Goal: Task Accomplishment & Management: Manage account settings

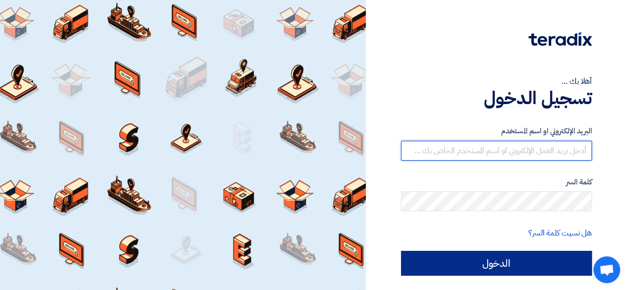
type input "[EMAIL_ADDRESS][DOMAIN_NAME]"
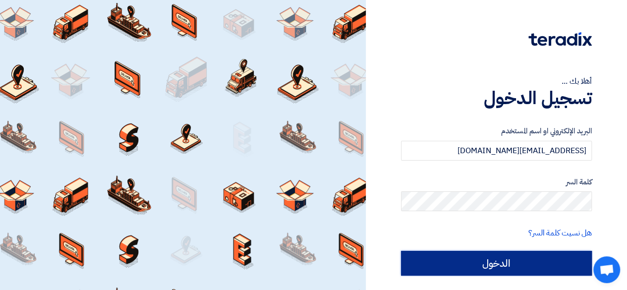
click at [533, 267] on input "الدخول" at bounding box center [496, 263] width 191 height 25
click at [510, 264] on input "الدخول" at bounding box center [496, 263] width 191 height 25
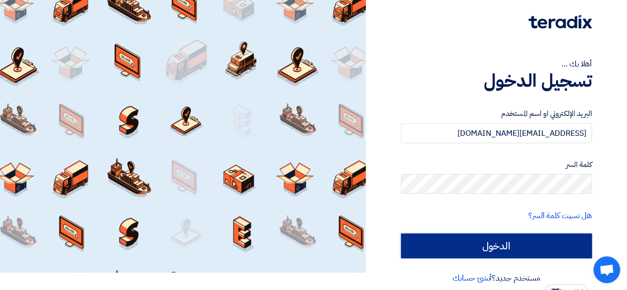
scroll to position [27, 0]
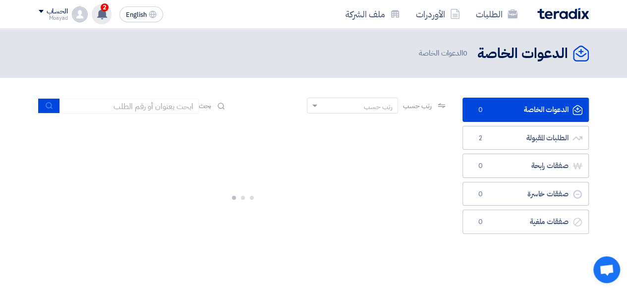
click at [98, 17] on use at bounding box center [102, 13] width 10 height 11
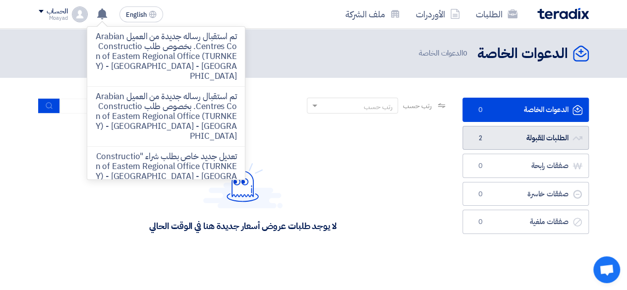
click at [516, 131] on link "الطلبات المقبولة الطلبات المقبولة 2" at bounding box center [525, 138] width 126 height 24
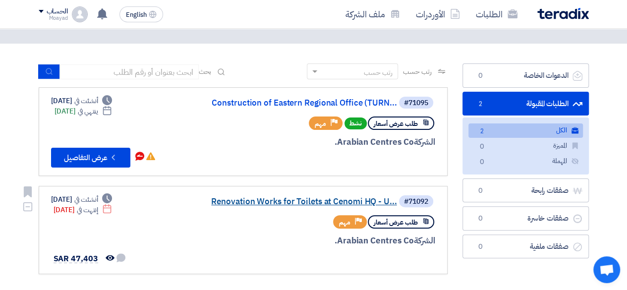
scroll to position [50, 0]
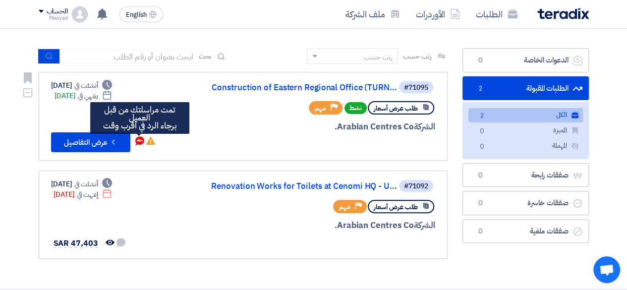
click at [139, 139] on use at bounding box center [139, 140] width 9 height 9
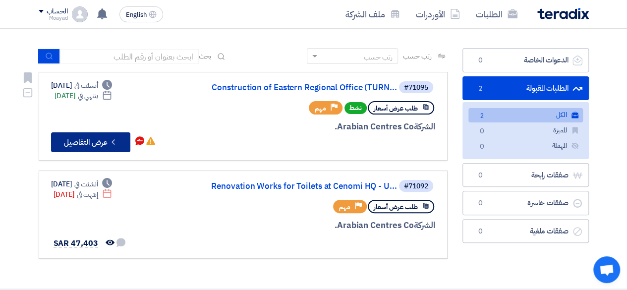
click at [99, 135] on button "Check details عرض التفاصيل" at bounding box center [90, 142] width 79 height 20
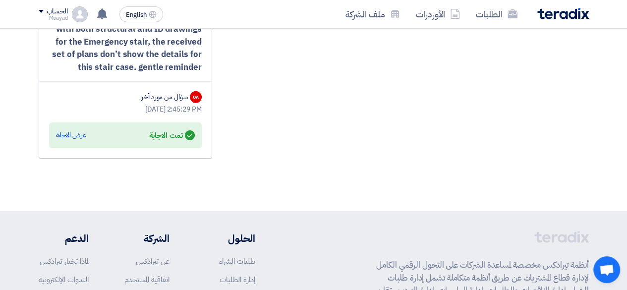
scroll to position [1414, 0]
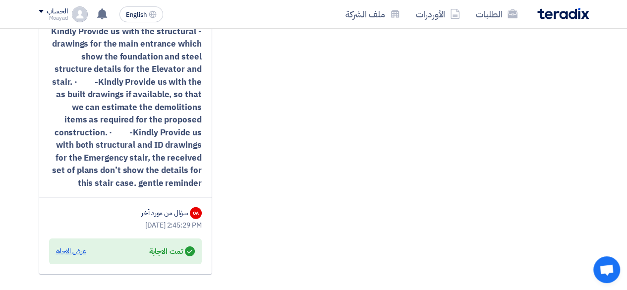
click at [65, 246] on div "عرض الاجابة" at bounding box center [71, 251] width 30 height 10
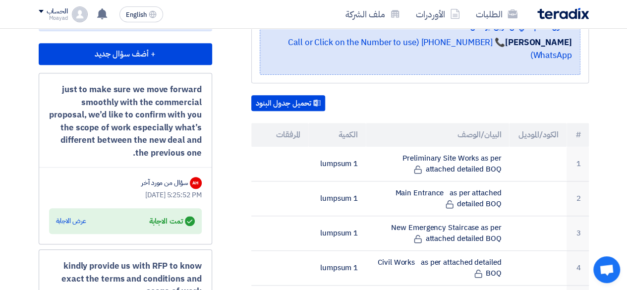
scroll to position [175, 0]
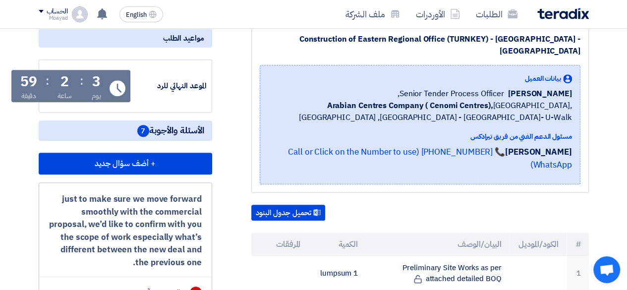
click at [166, 124] on span "الأسئلة والأجوبة 7" at bounding box center [170, 130] width 67 height 12
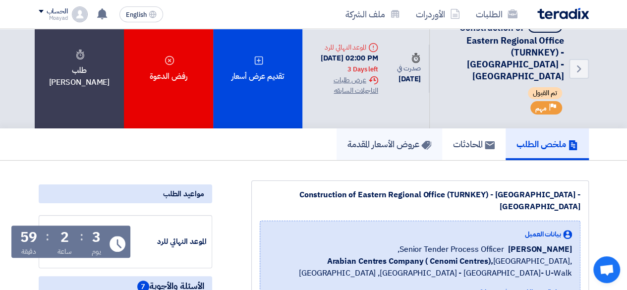
scroll to position [0, 0]
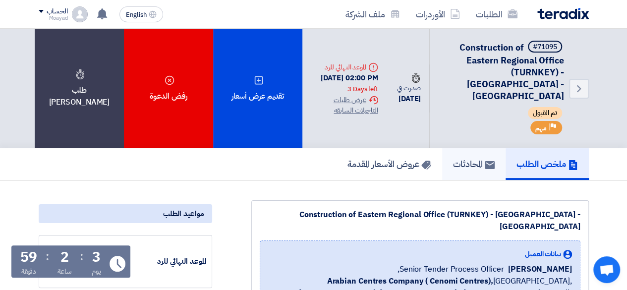
click at [476, 158] on h5 "المحادثات" at bounding box center [474, 163] width 42 height 11
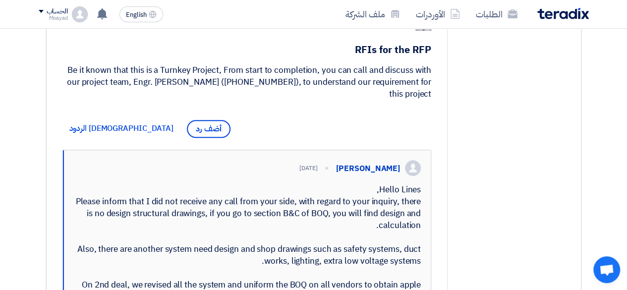
scroll to position [99, 0]
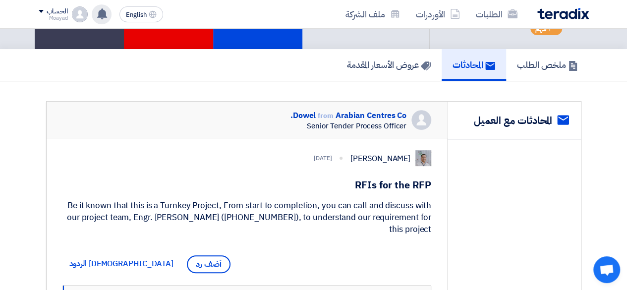
click at [107, 15] on icon at bounding box center [102, 13] width 11 height 11
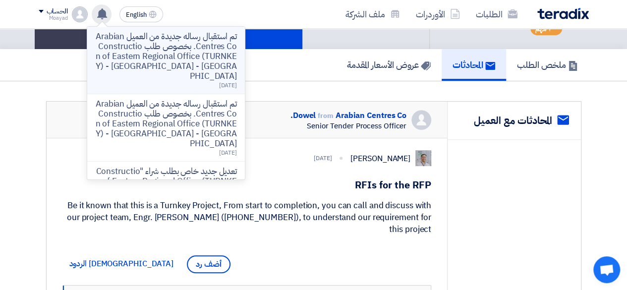
click at [163, 47] on p "تم استقبال رساله جديدة من العميل Arabian Centres Co. بخصوص طلب Construction of …" at bounding box center [166, 57] width 142 height 50
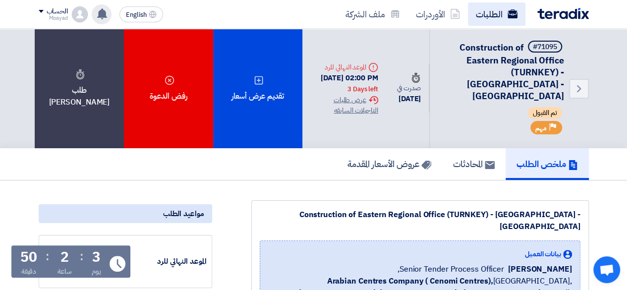
click at [499, 15] on link "الطلبات" at bounding box center [496, 13] width 57 height 23
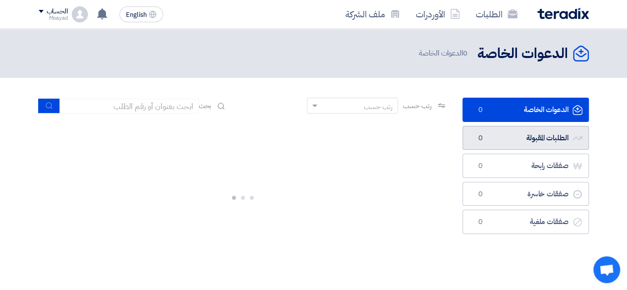
click at [535, 141] on link "الطلبات المقبولة الطلبات المقبولة 0" at bounding box center [525, 138] width 126 height 24
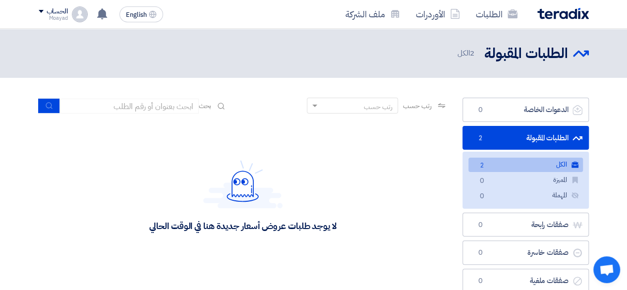
click at [542, 166] on link "الكل الكل 2" at bounding box center [525, 165] width 114 height 14
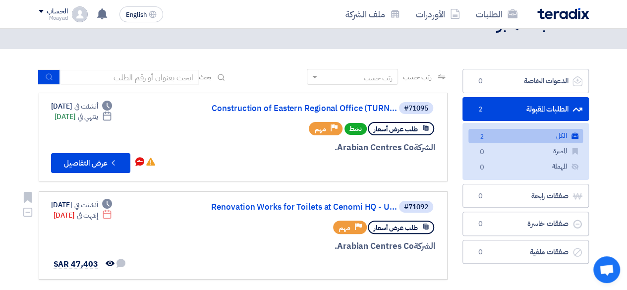
scroll to position [50, 0]
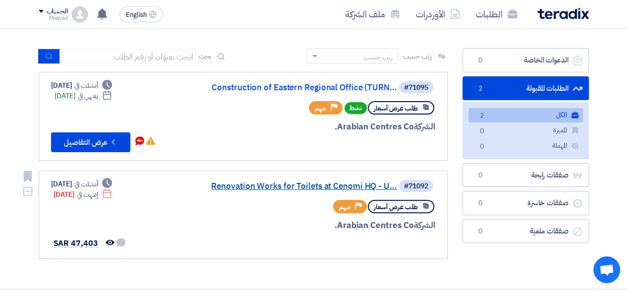
click at [320, 190] on link "Renovation Works for Toilets at Cenomi HQ - U..." at bounding box center [298, 186] width 198 height 9
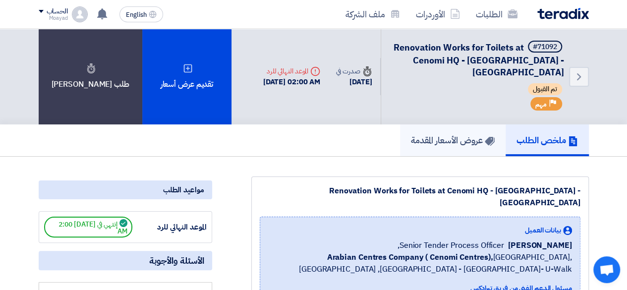
click at [456, 134] on h5 "عروض الأسعار المقدمة" at bounding box center [453, 139] width 84 height 11
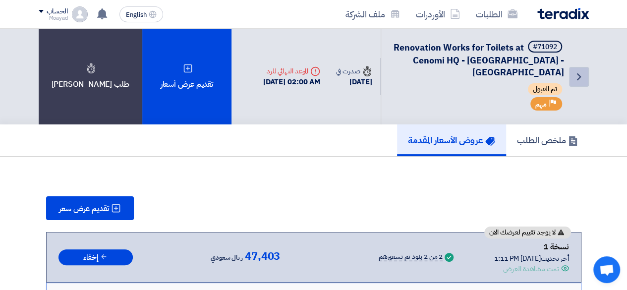
click at [580, 71] on icon "Back" at bounding box center [579, 77] width 12 height 12
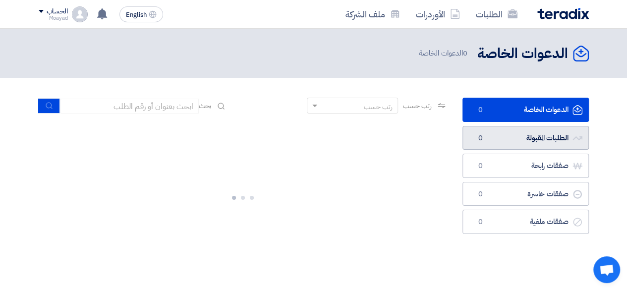
click at [553, 138] on link "الطلبات المقبولة الطلبات المقبولة 0" at bounding box center [525, 138] width 126 height 24
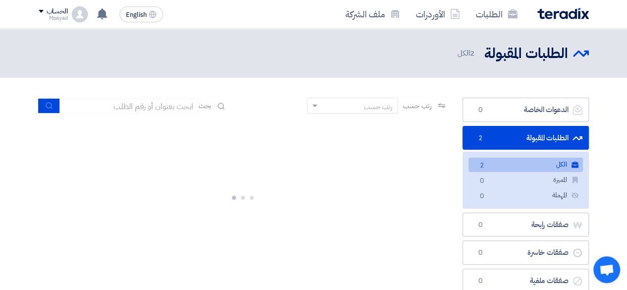
click at [521, 163] on link "الكل الكل 2" at bounding box center [525, 165] width 114 height 14
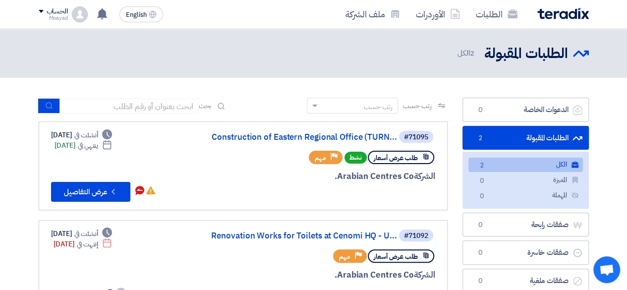
click at [523, 162] on link "الكل الكل 2" at bounding box center [525, 165] width 114 height 14
